Goal: Transaction & Acquisition: Purchase product/service

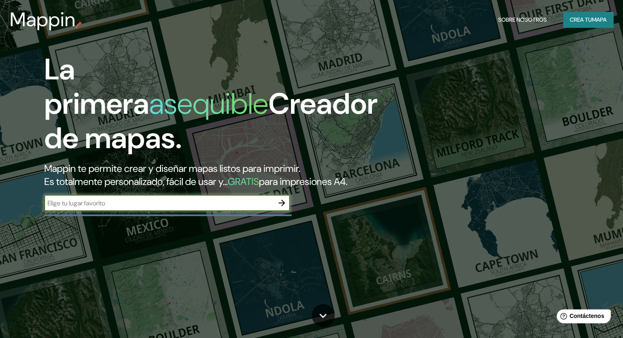
click at [165, 208] on input "text" at bounding box center [158, 203] width 229 height 9
click at [181, 208] on input "text" at bounding box center [158, 203] width 229 height 9
paste input "[GEOGRAPHIC_DATA]"
type input "[GEOGRAPHIC_DATA]"
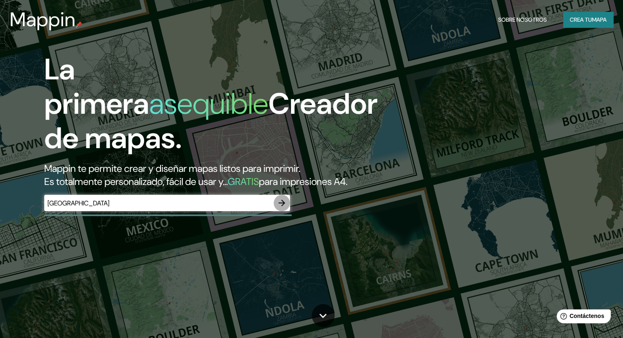
click at [281, 208] on button "button" at bounding box center [282, 203] width 16 height 16
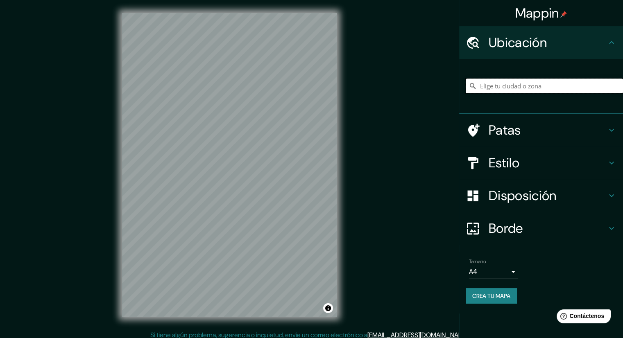
click at [521, 83] on input "Elige tu ciudad o zona" at bounding box center [544, 86] width 157 height 15
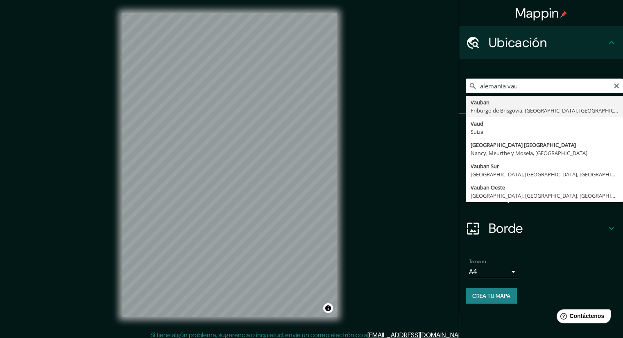
type input "Vauban, Friburgo de Brisgovia, [GEOGRAPHIC_DATA], [GEOGRAPHIC_DATA]"
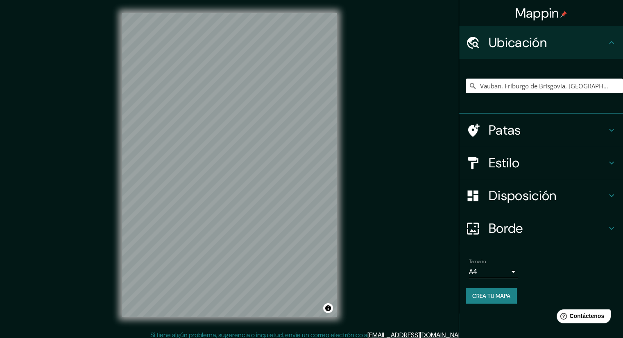
click at [498, 164] on font "Estilo" at bounding box center [504, 162] width 31 height 17
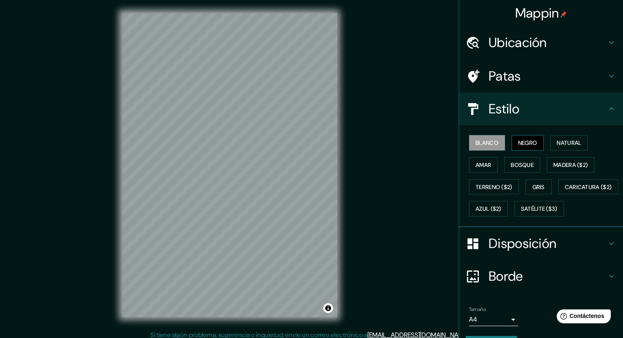
click at [528, 143] on font "Negro" at bounding box center [527, 142] width 19 height 7
click at [562, 140] on font "Natural" at bounding box center [569, 142] width 25 height 7
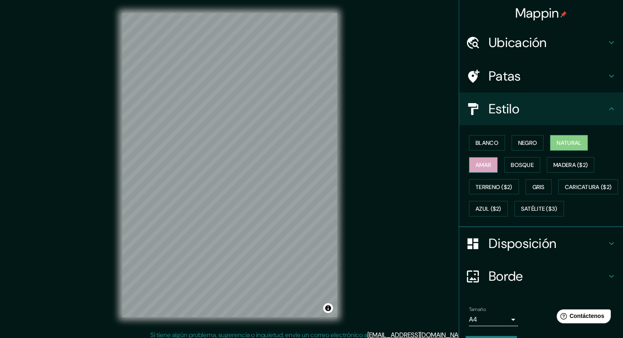
click at [483, 163] on font "Amar" at bounding box center [484, 164] width 16 height 7
click at [514, 163] on font "Bosque" at bounding box center [522, 164] width 23 height 7
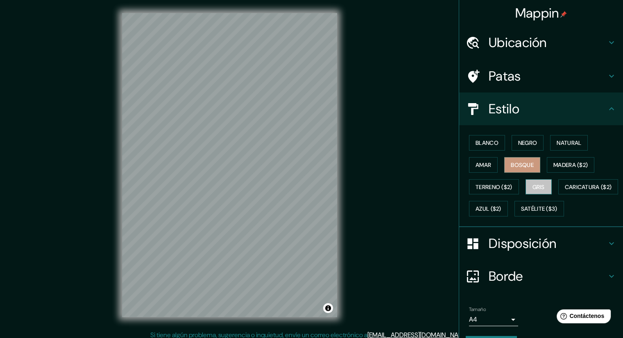
click at [542, 179] on button "Gris" at bounding box center [539, 187] width 26 height 16
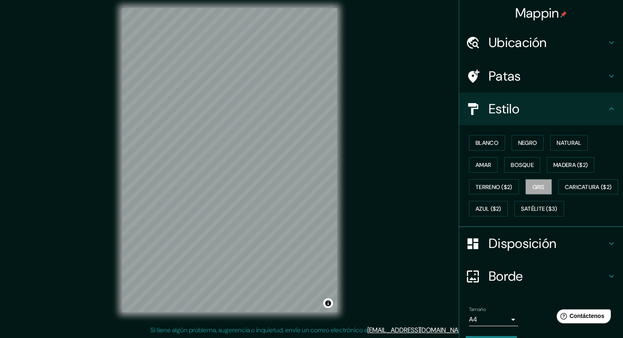
scroll to position [5, 0]
click at [483, 254] on div "Disposición" at bounding box center [541, 243] width 164 height 33
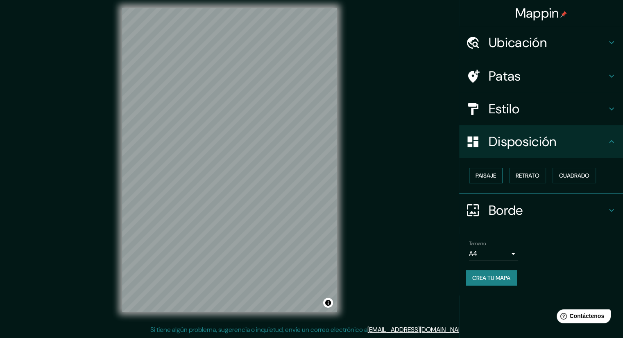
click at [487, 177] on font "Paisaje" at bounding box center [486, 175] width 20 height 7
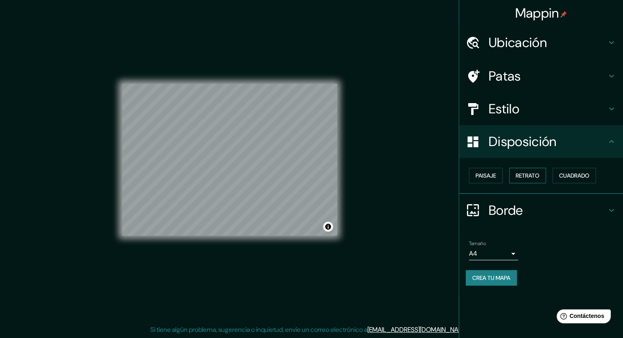
click at [536, 177] on font "Retrato" at bounding box center [528, 175] width 24 height 7
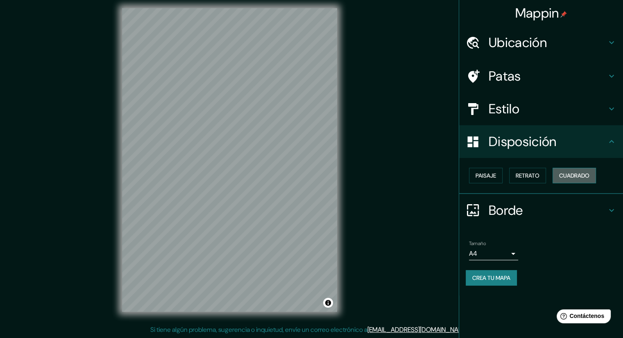
click at [570, 176] on font "Cuadrado" at bounding box center [574, 175] width 30 height 7
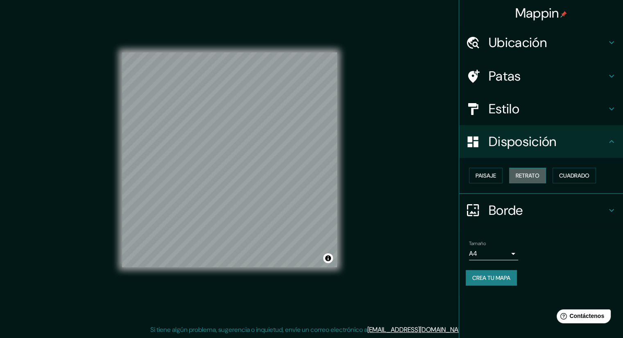
click at [516, 169] on button "Retrato" at bounding box center [527, 176] width 37 height 16
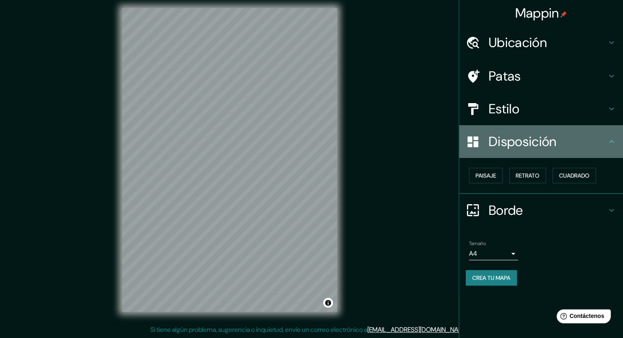
click at [505, 149] on font "Disposición" at bounding box center [523, 141] width 68 height 17
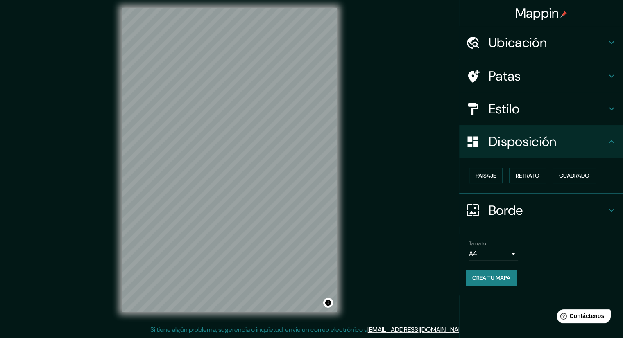
click at [500, 108] on font "Estilo" at bounding box center [504, 108] width 31 height 17
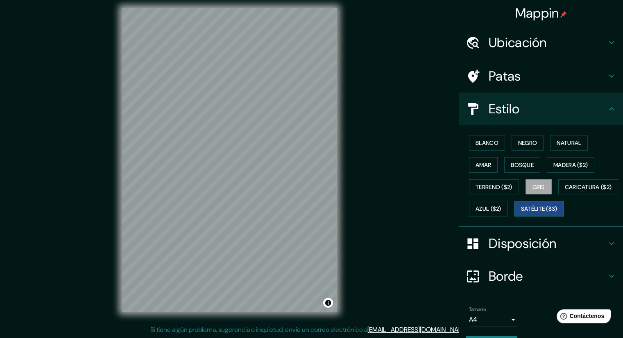
click at [514, 217] on button "Satélite ($3)" at bounding box center [539, 209] width 50 height 16
click at [518, 139] on font "Negro" at bounding box center [527, 142] width 19 height 7
click at [514, 217] on button "Satélite ($3)" at bounding box center [539, 209] width 50 height 16
click at [501, 208] on font "Azul ($2)" at bounding box center [489, 209] width 26 height 7
